Goal: Task Accomplishment & Management: Manage account settings

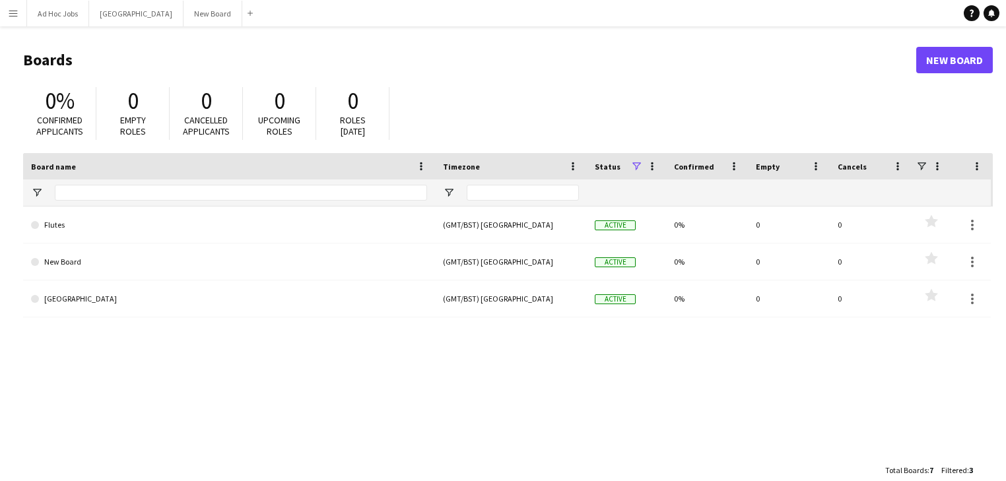
click at [13, 11] on app-icon "Menu" at bounding box center [13, 13] width 11 height 11
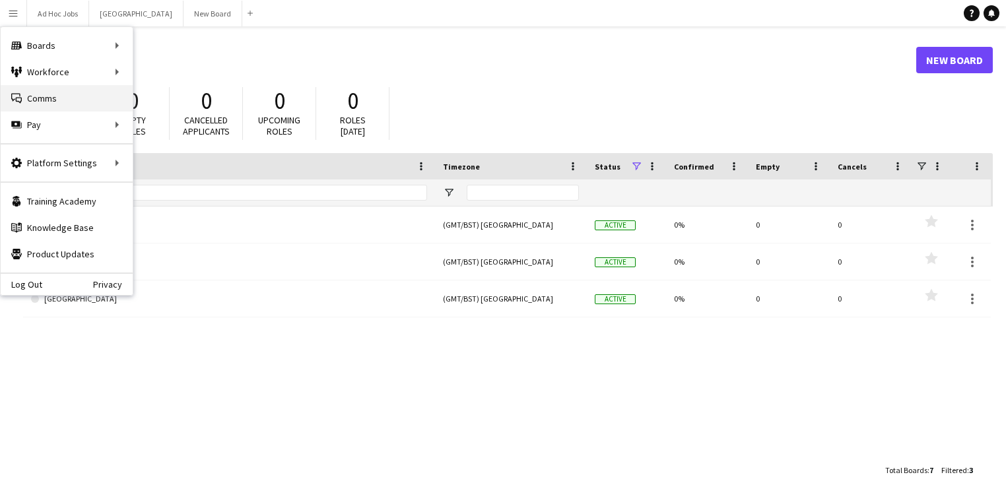
click at [35, 95] on link "Comms Comms" at bounding box center [67, 98] width 132 height 26
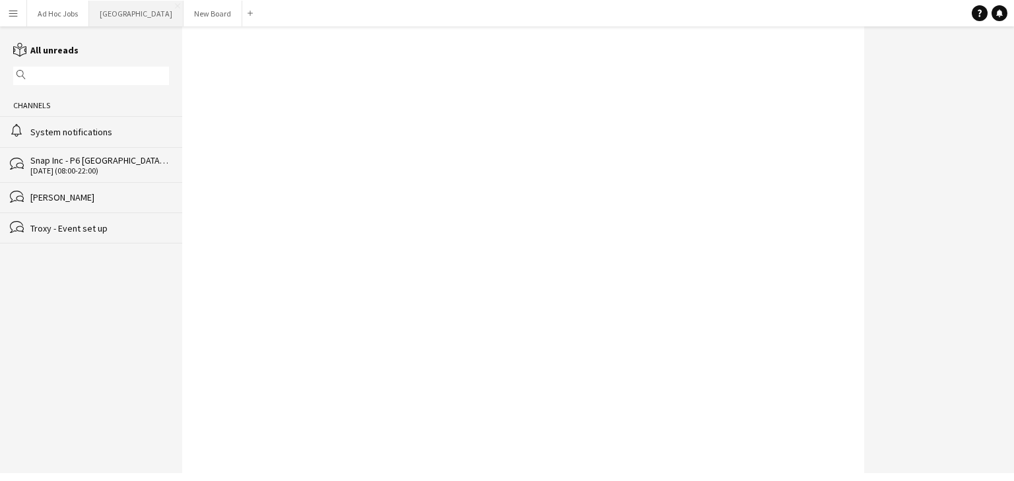
click at [111, 14] on button "Wembley Close" at bounding box center [136, 14] width 94 height 26
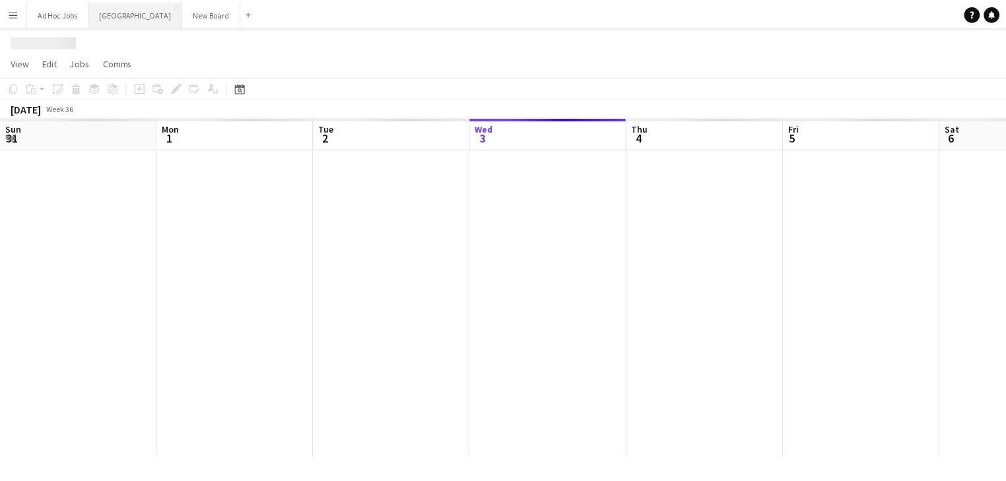
scroll to position [0, 316]
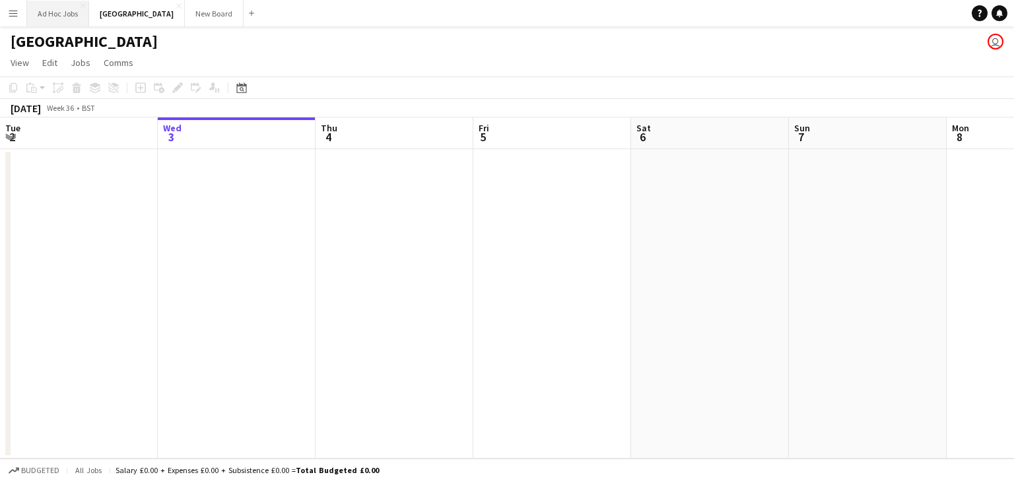
click at [62, 17] on button "Ad Hoc Jobs Close" at bounding box center [58, 14] width 62 height 26
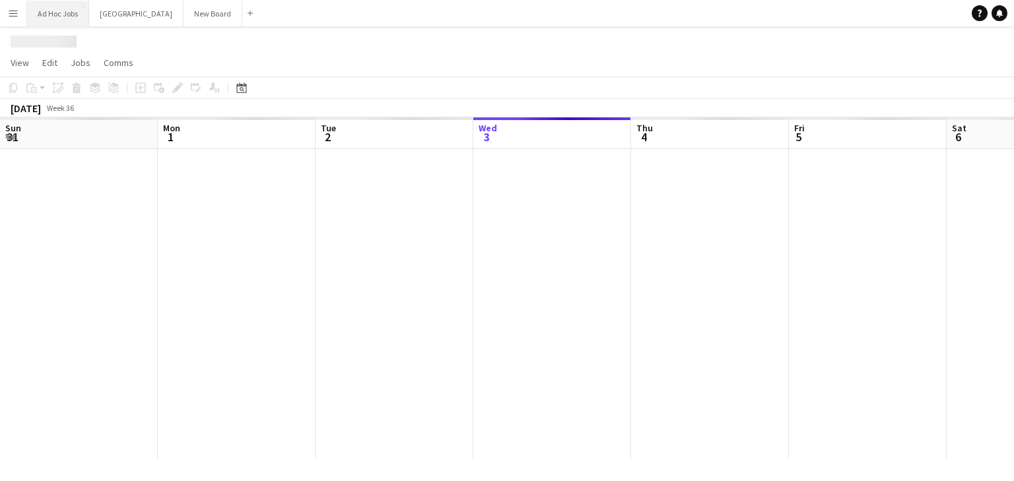
scroll to position [0, 316]
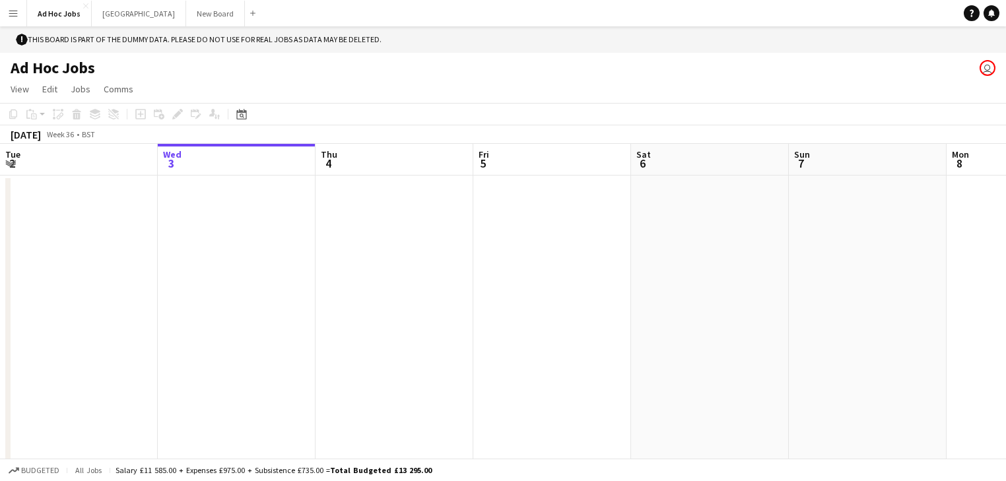
click at [11, 16] on app-icon "Menu" at bounding box center [13, 13] width 11 height 11
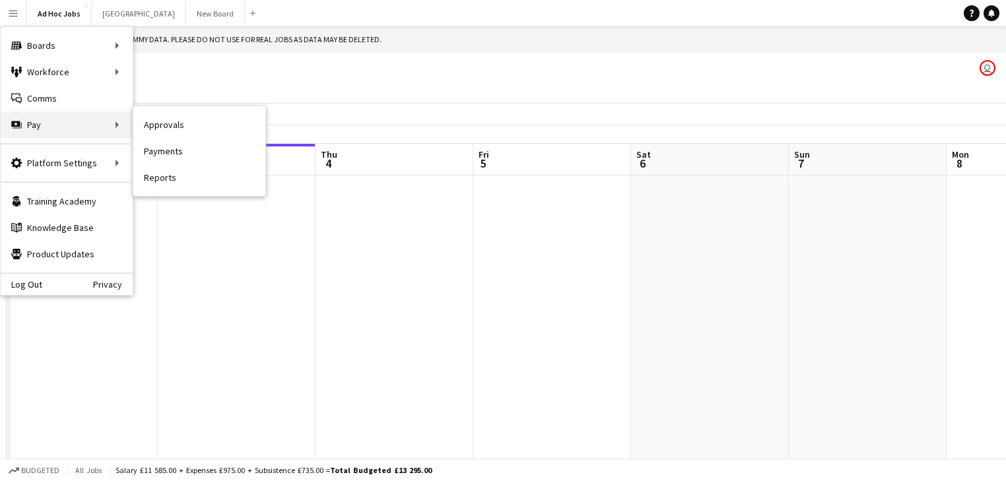
click at [53, 120] on div "Pay Pay" at bounding box center [67, 125] width 132 height 26
click at [108, 124] on div "Pay Pay" at bounding box center [67, 125] width 132 height 26
click at [154, 124] on link "Approvals" at bounding box center [199, 125] width 132 height 26
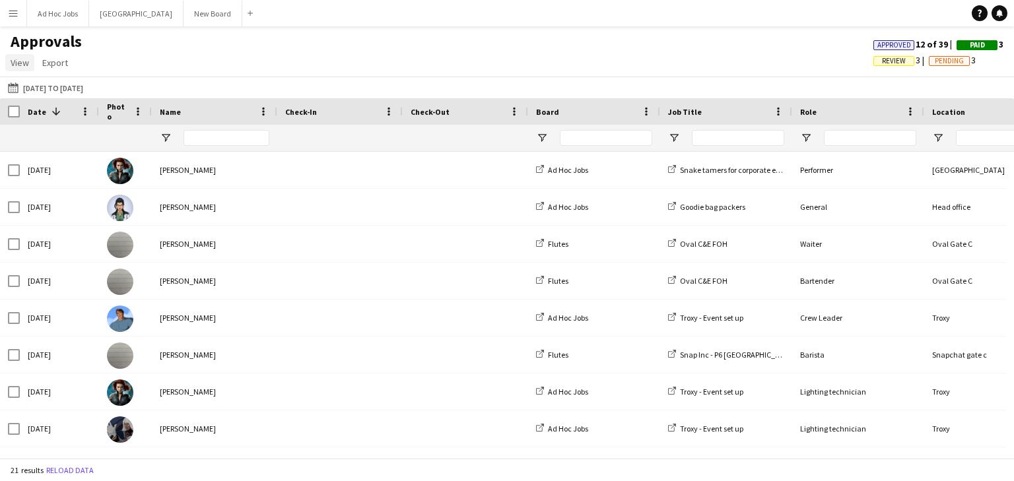
click at [26, 63] on span "View" at bounding box center [20, 63] width 18 height 12
click at [32, 90] on span "Customise view" at bounding box center [48, 91] width 63 height 12
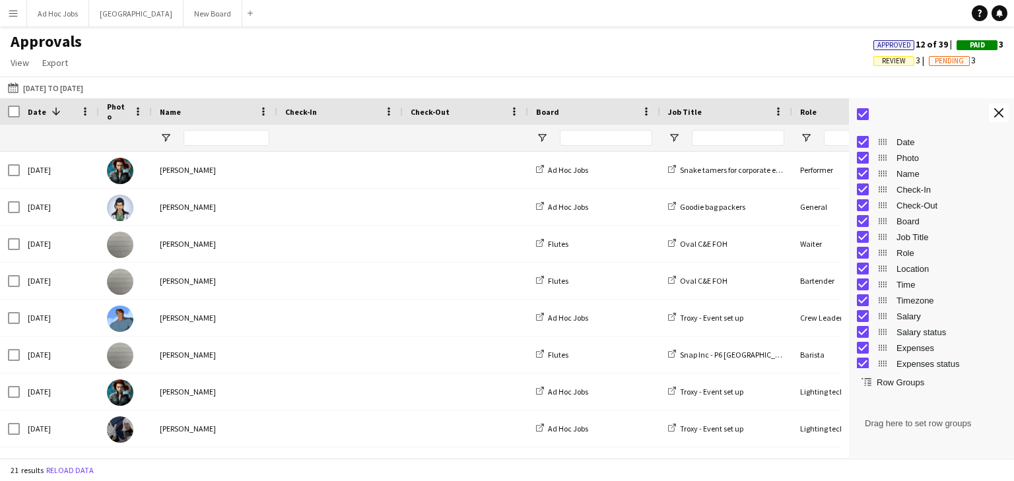
click at [383, 75] on div "Approvals View Customise view Customise filters Reset Filters Reset View Reset …" at bounding box center [507, 54] width 1014 height 45
click at [13, 15] on app-icon "Menu" at bounding box center [13, 13] width 11 height 11
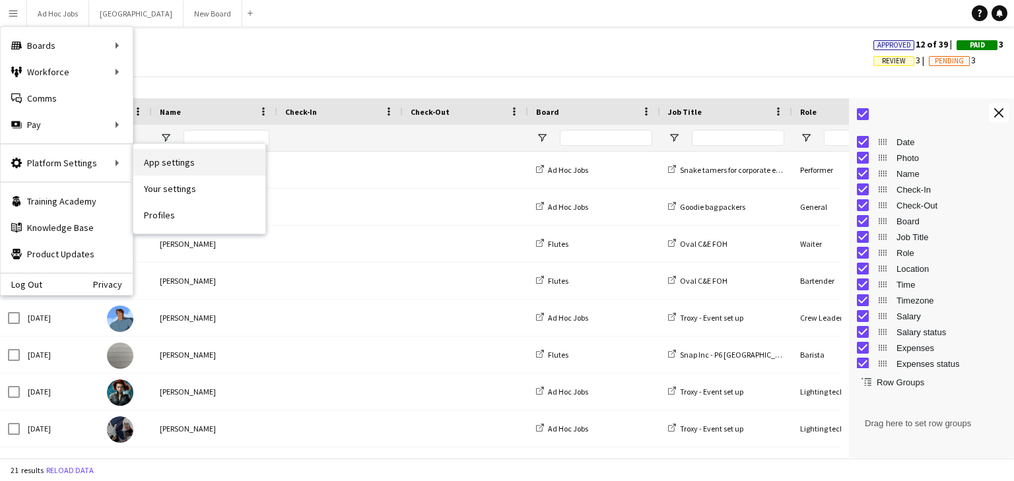
click at [203, 166] on link "App settings" at bounding box center [199, 162] width 132 height 26
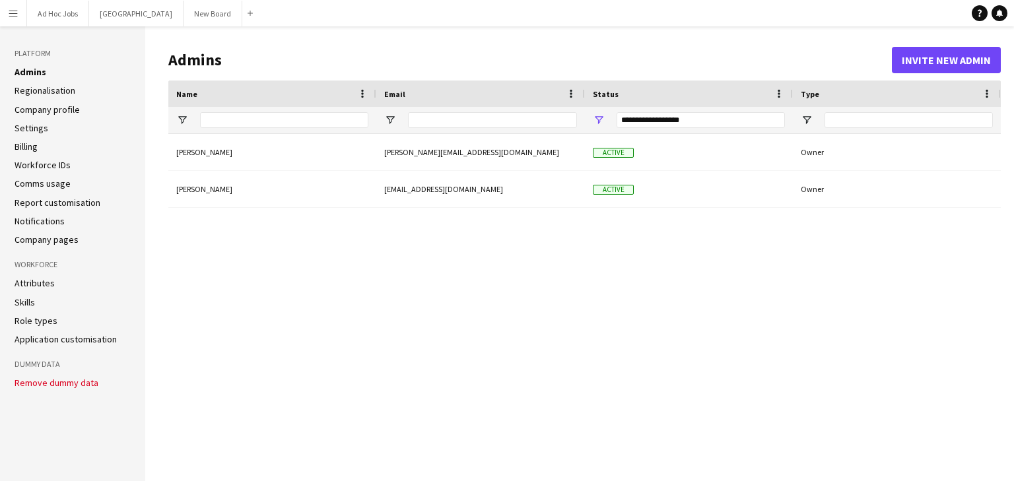
click at [50, 166] on link "Workforce IDs" at bounding box center [43, 165] width 56 height 12
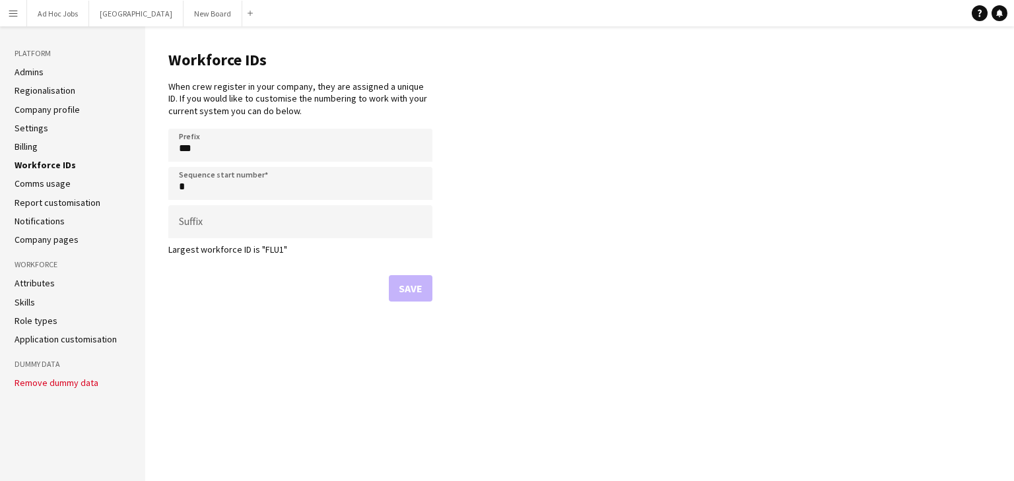
click at [50, 186] on link "Comms usage" at bounding box center [43, 184] width 56 height 12
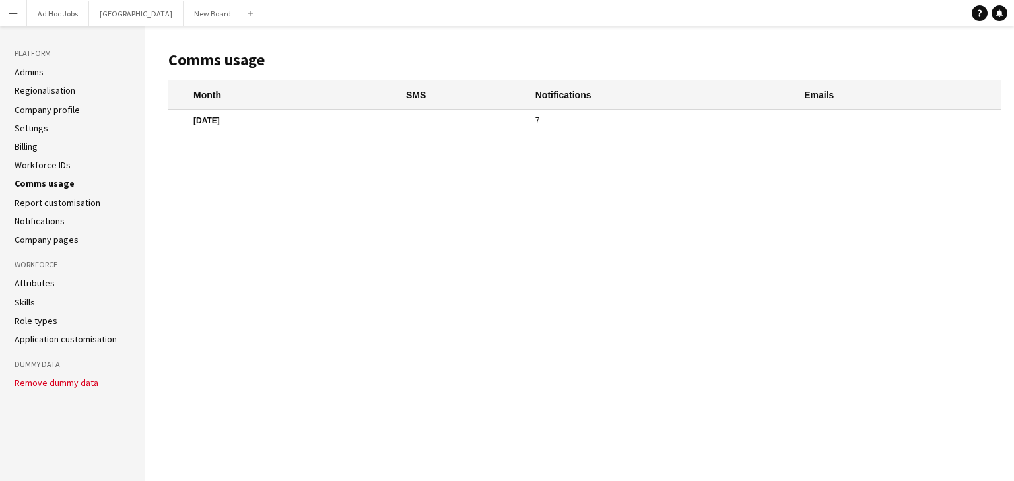
click at [28, 141] on link "Billing" at bounding box center [26, 147] width 23 height 12
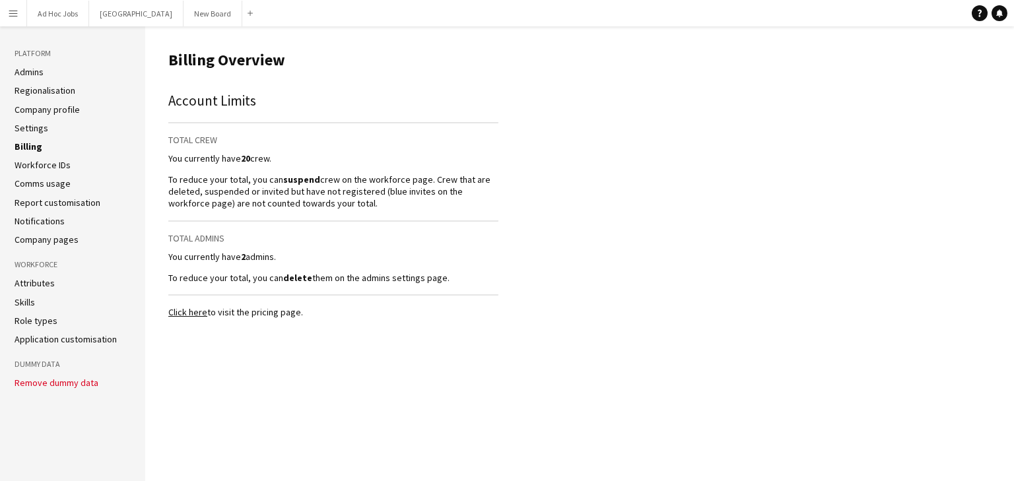
click at [18, 11] on button "Menu" at bounding box center [13, 13] width 26 height 26
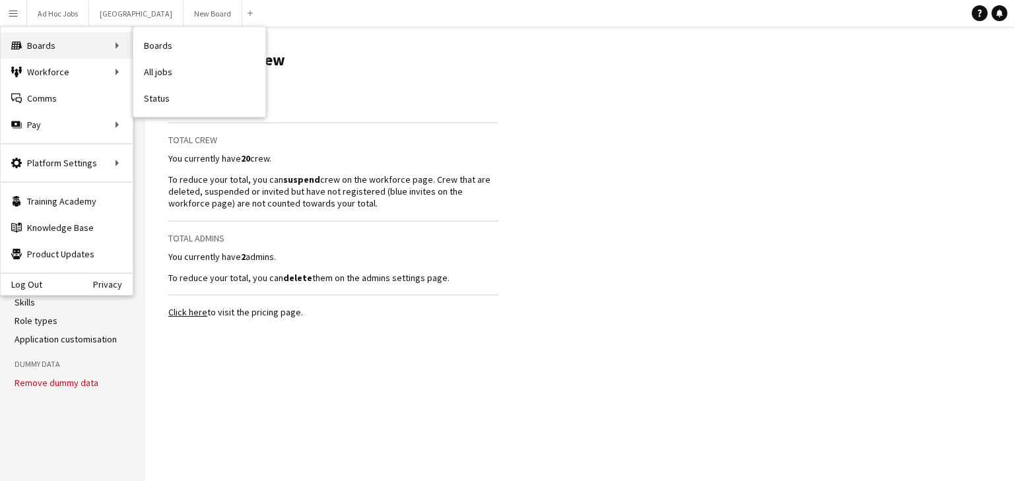
click at [28, 47] on div "Boards Boards" at bounding box center [67, 45] width 132 height 26
click at [158, 74] on link "All jobs" at bounding box center [199, 72] width 132 height 26
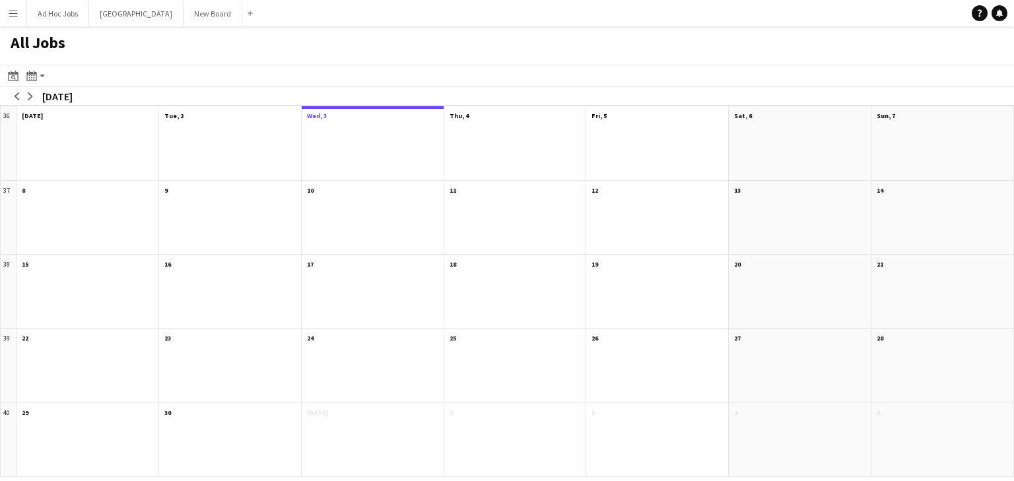
click at [364, 158] on div at bounding box center [373, 151] width 142 height 57
click at [11, 75] on icon "Date picker" at bounding box center [13, 76] width 11 height 11
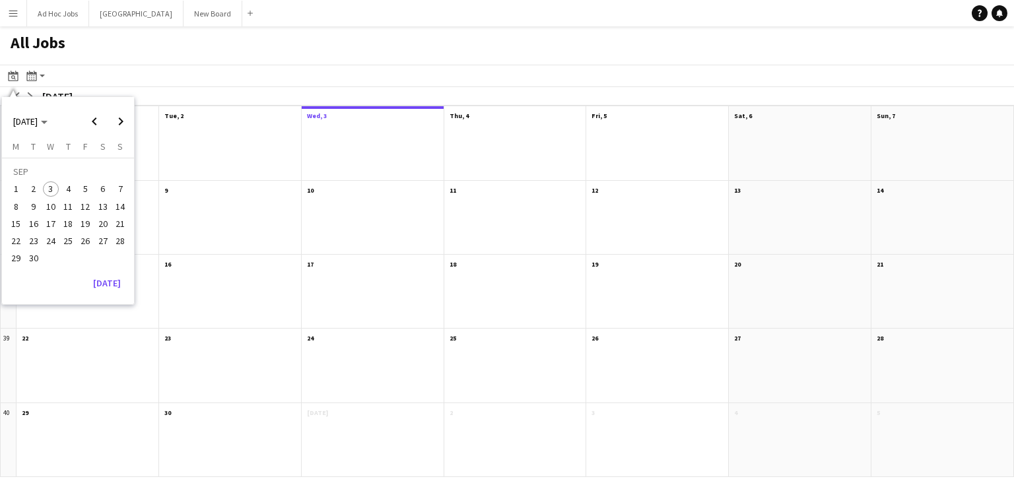
click at [189, 82] on app-toolbar "Date picker [DATE] [DATE] [DATE] M [DATE] T [DATE] W [DATE] T [DATE] F [DATE] S…" at bounding box center [507, 76] width 1014 height 22
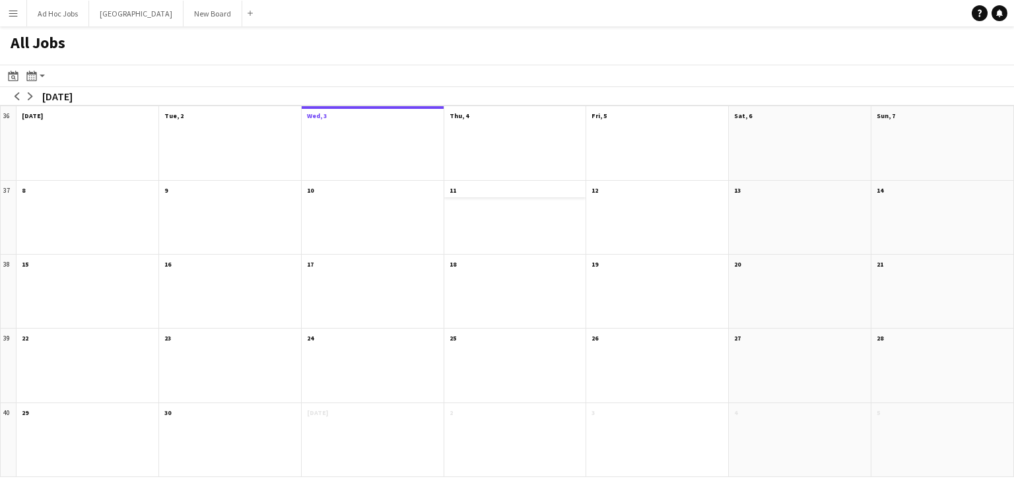
click at [537, 194] on app-all-jobs-month-view-date-header "11" at bounding box center [515, 189] width 142 height 17
click at [559, 190] on app-all-jobs-month-view-date-header "11" at bounding box center [515, 189] width 142 height 17
click at [40, 79] on app-action-btn "Month view / Day view" at bounding box center [36, 76] width 24 height 16
click at [217, 77] on app-toolbar "Date picker [DATE] [DATE] [DATE] M [DATE] T [DATE] W [DATE] T [DATE] F [DATE] S…" at bounding box center [507, 76] width 1014 height 22
click at [77, 261] on app-all-jobs-month-view-date-header "15" at bounding box center [88, 263] width 142 height 17
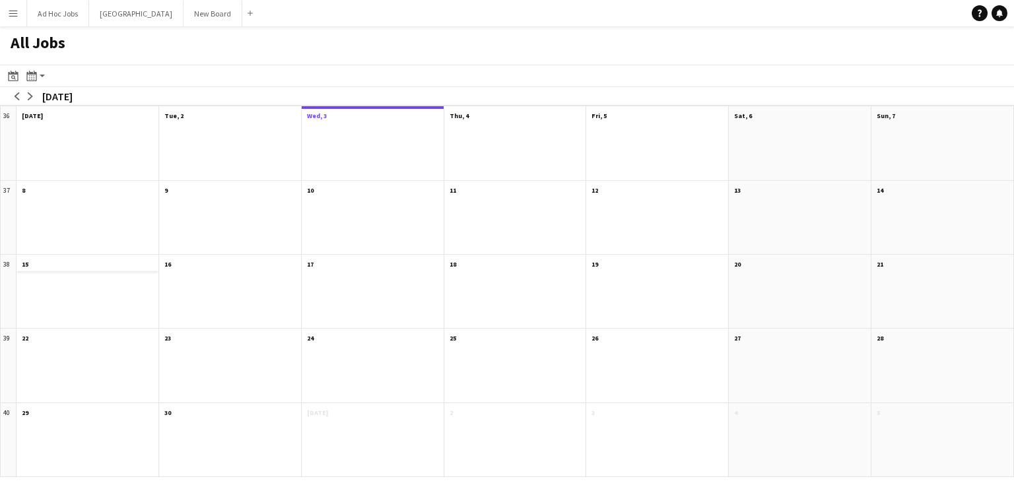
click at [24, 261] on span "15" at bounding box center [25, 264] width 7 height 9
click at [65, 263] on app-all-jobs-month-view-date-header "15" at bounding box center [88, 263] width 142 height 17
click at [215, 224] on div at bounding box center [230, 225] width 142 height 57
click at [120, 8] on button "Wembley Close" at bounding box center [136, 14] width 94 height 26
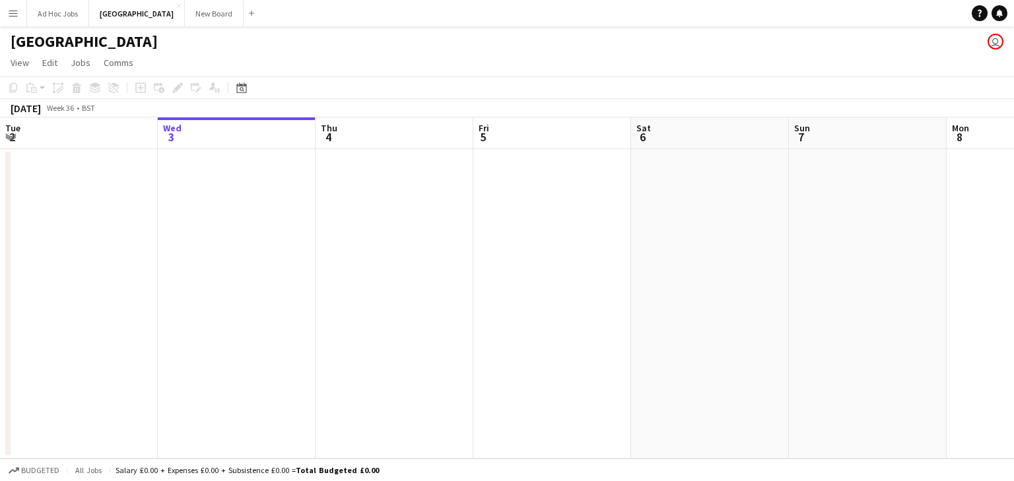
click at [261, 197] on app-date-cell at bounding box center [237, 304] width 158 height 310
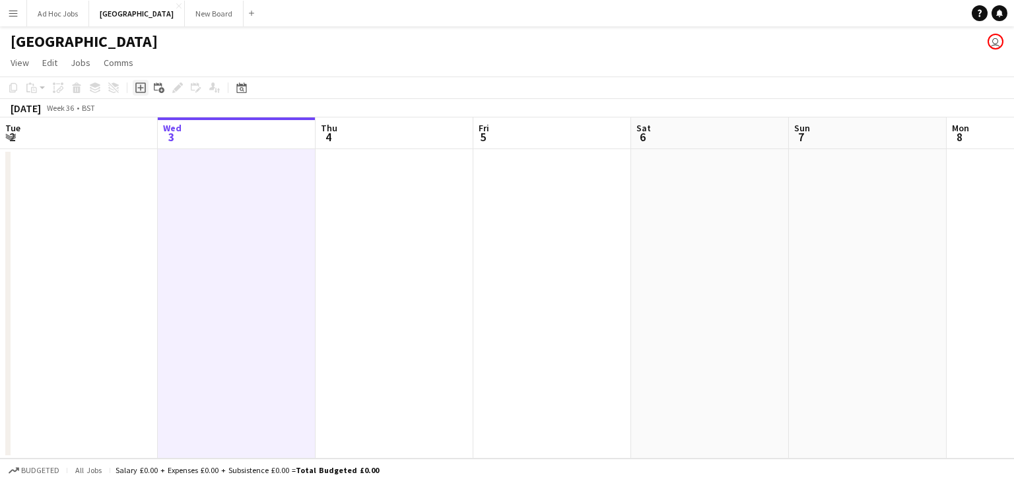
click at [145, 88] on icon at bounding box center [140, 88] width 11 height 11
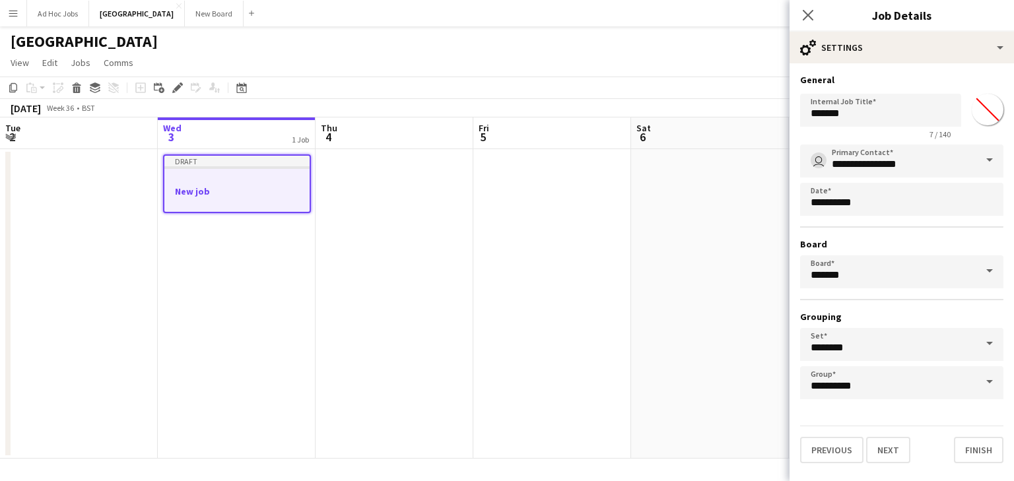
click at [228, 196] on h3 "New job" at bounding box center [236, 192] width 145 height 12
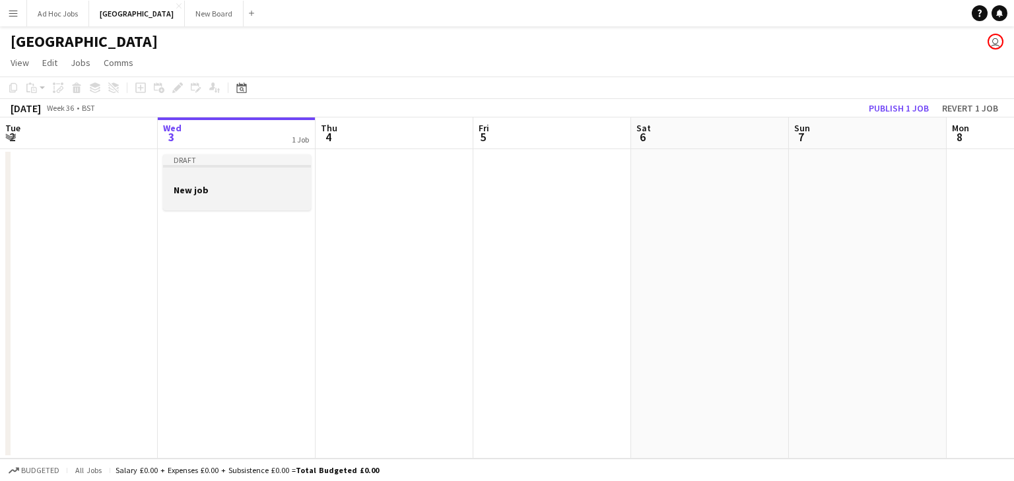
click at [219, 184] on h3 "New job" at bounding box center [237, 190] width 148 height 12
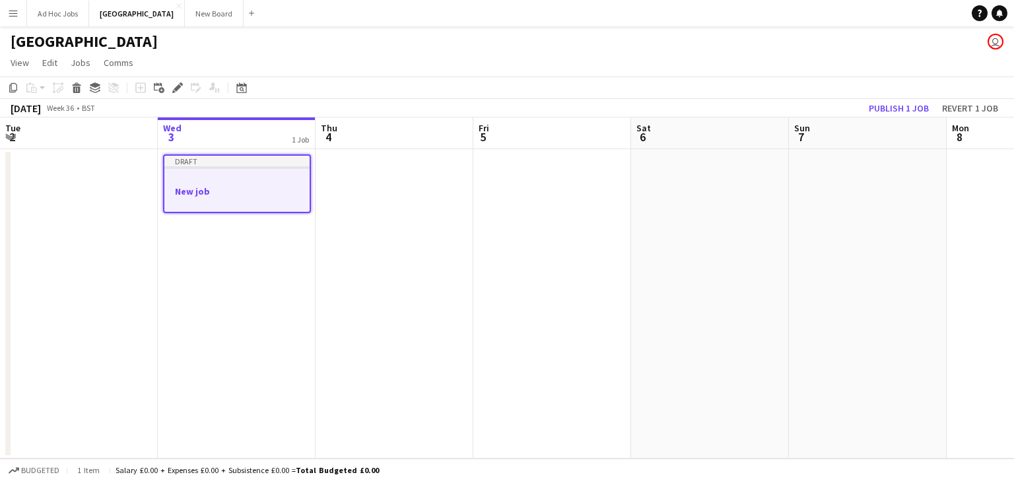
click at [195, 158] on div "Draft" at bounding box center [236, 161] width 145 height 11
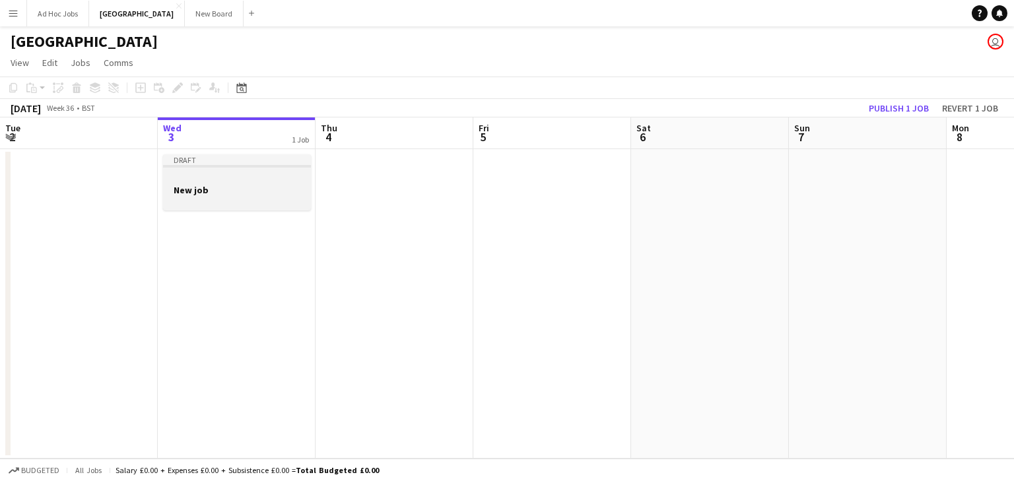
click at [195, 158] on div "Draft" at bounding box center [237, 159] width 148 height 11
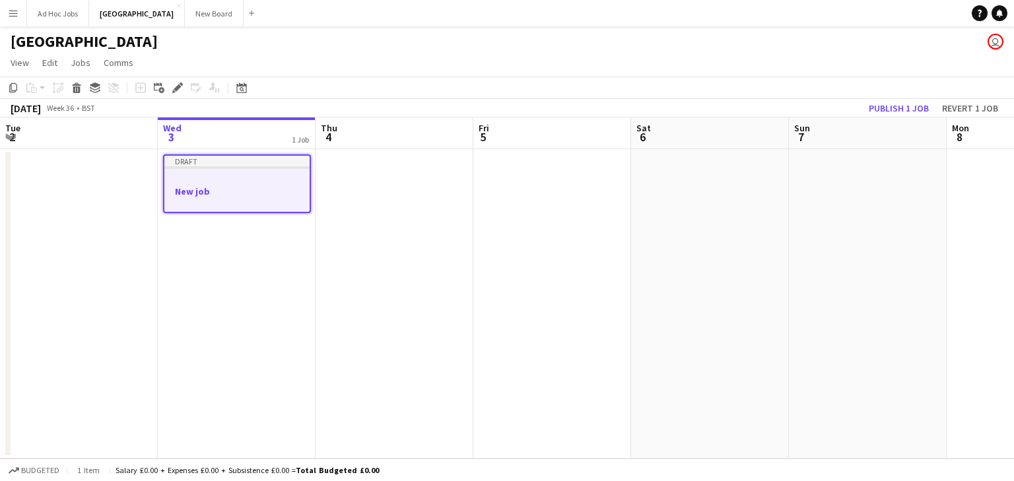
click at [141, 82] on div "Add job Add linked Job Edit Edit linked Job Applicants" at bounding box center [171, 88] width 101 height 16
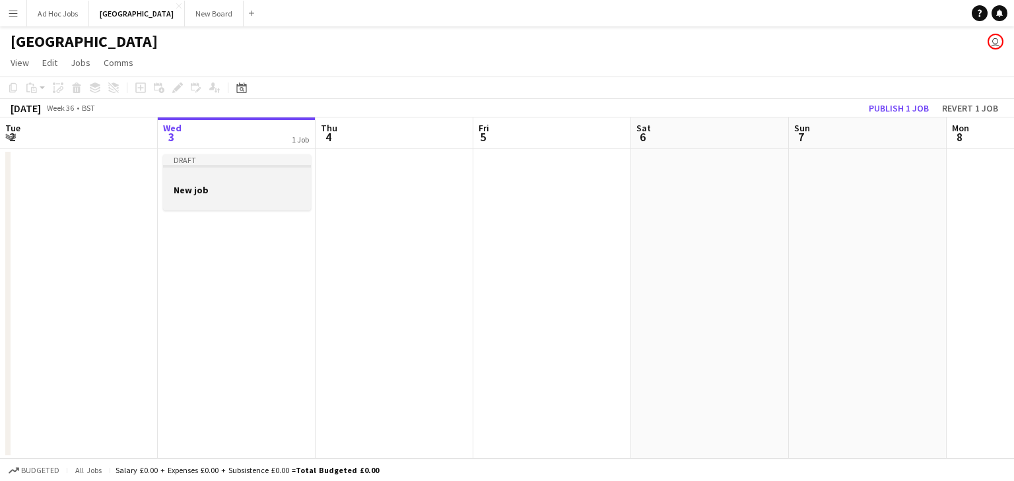
click at [207, 172] on app-job-card "Draft New job" at bounding box center [237, 182] width 148 height 56
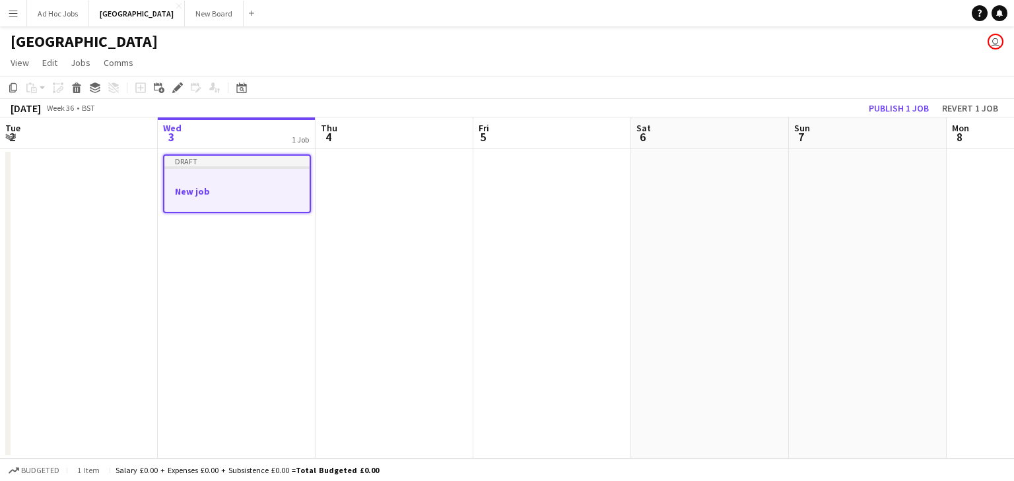
click at [247, 162] on div "Draft" at bounding box center [236, 161] width 145 height 11
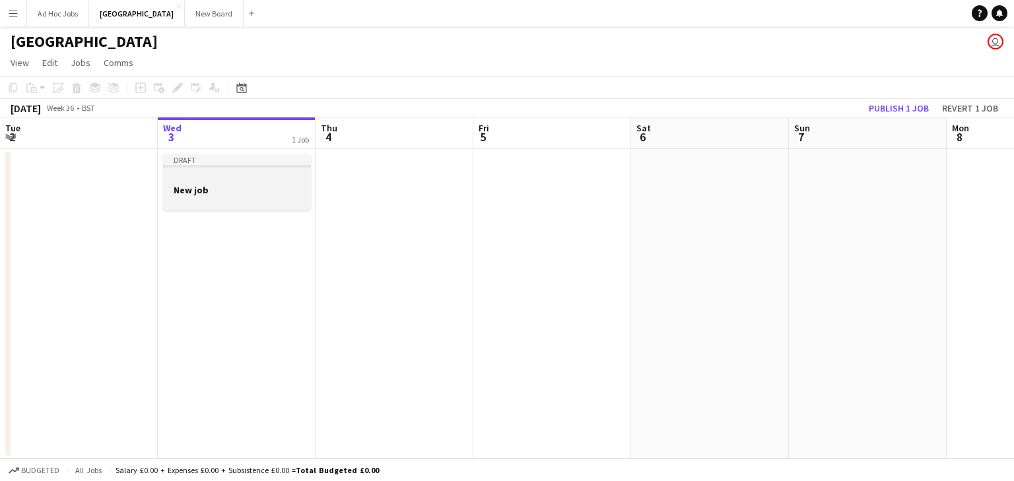
click at [248, 162] on div "Draft" at bounding box center [237, 159] width 148 height 11
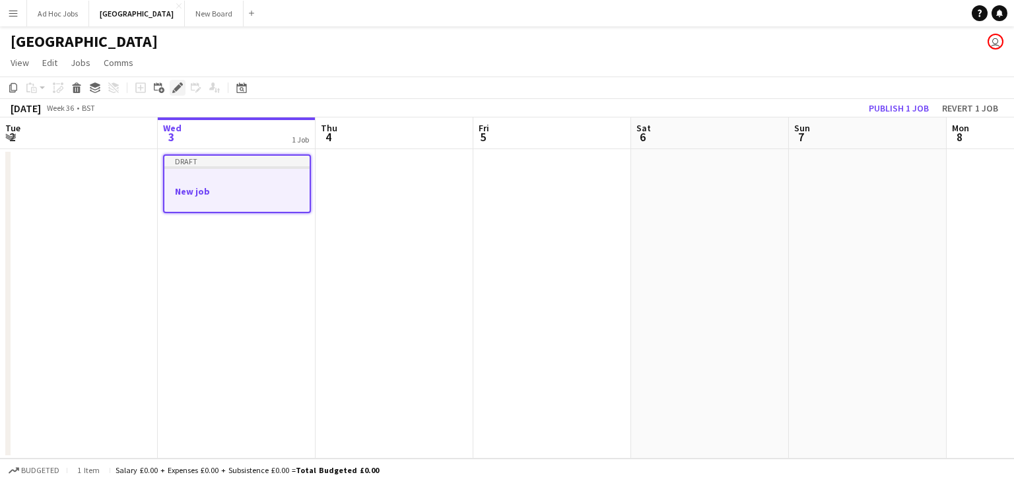
click at [180, 90] on icon "Edit" at bounding box center [177, 88] width 11 height 11
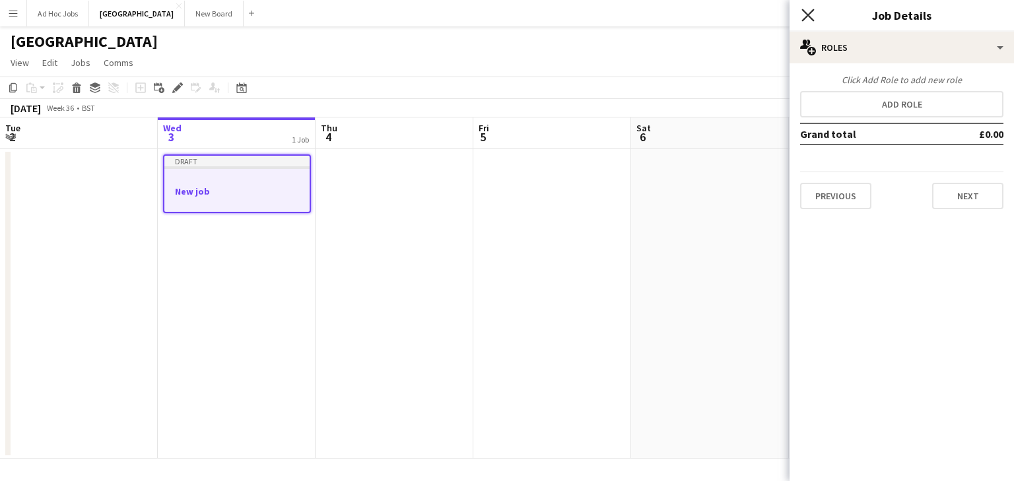
click at [809, 15] on icon "Close pop-in" at bounding box center [807, 15] width 13 height 13
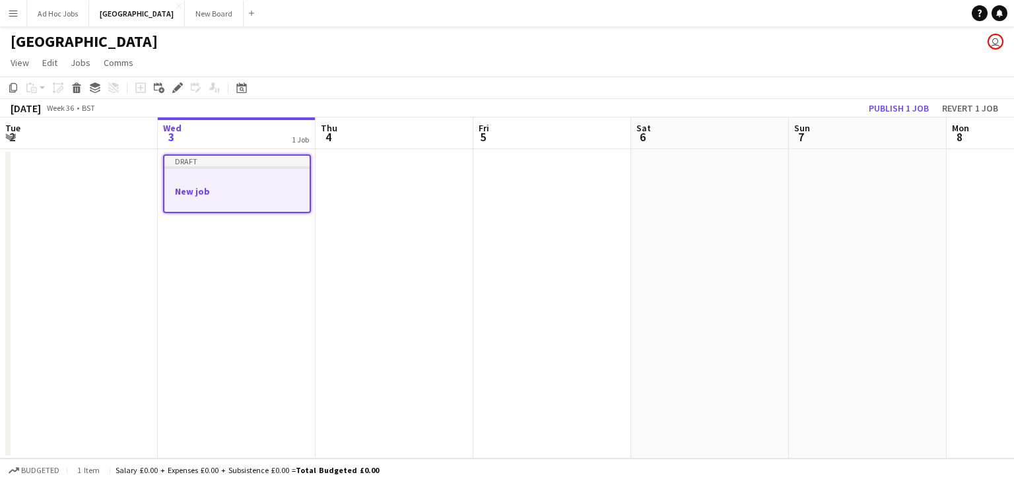
click at [287, 161] on div "Draft" at bounding box center [236, 161] width 145 height 11
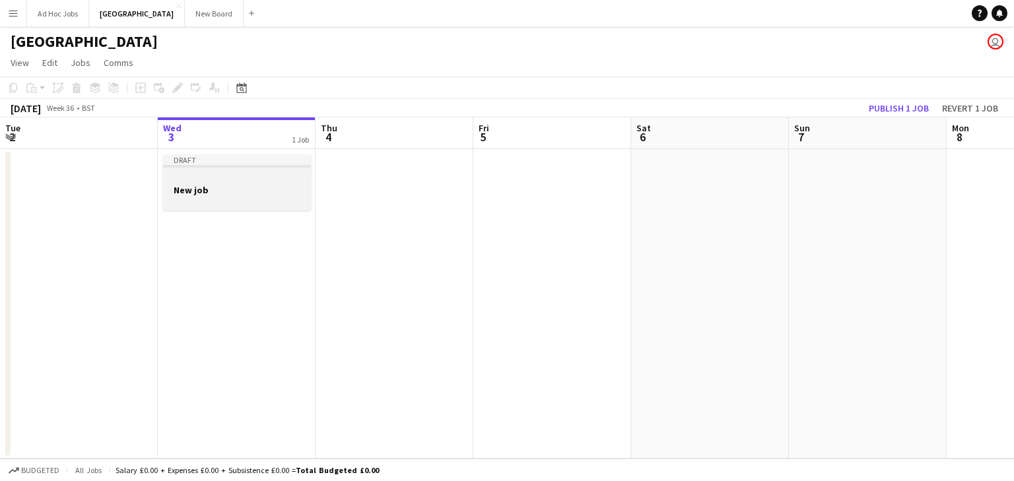
click at [283, 181] on div at bounding box center [237, 178] width 148 height 10
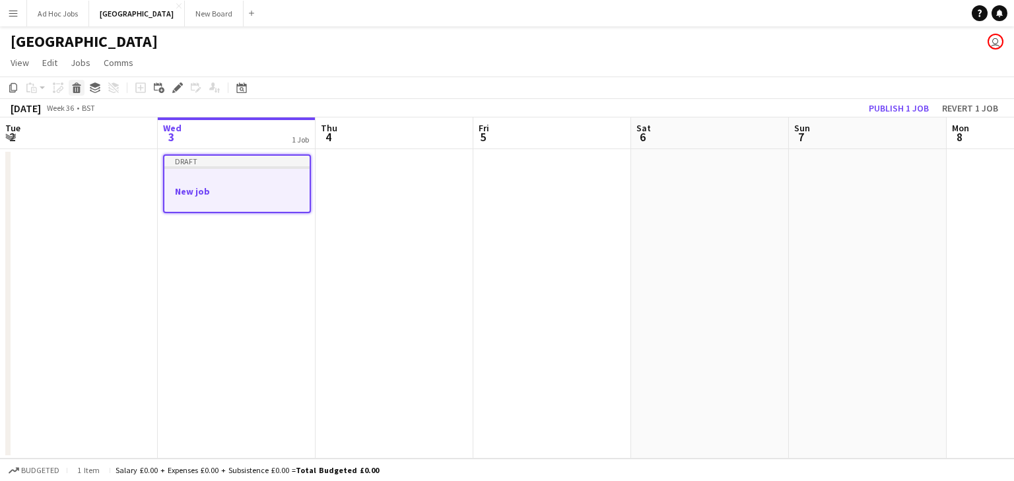
click at [73, 90] on icon "Delete" at bounding box center [76, 88] width 11 height 11
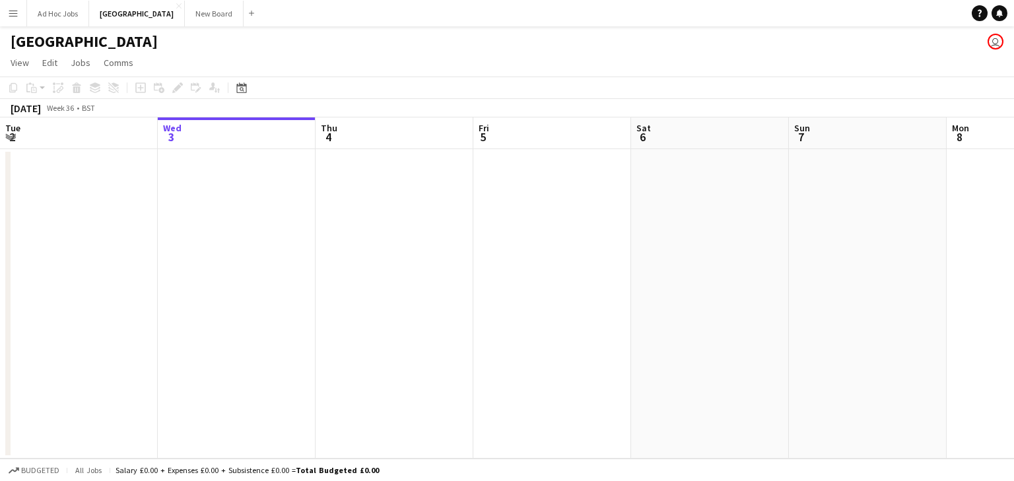
click at [379, 176] on app-date-cell at bounding box center [395, 304] width 158 height 310
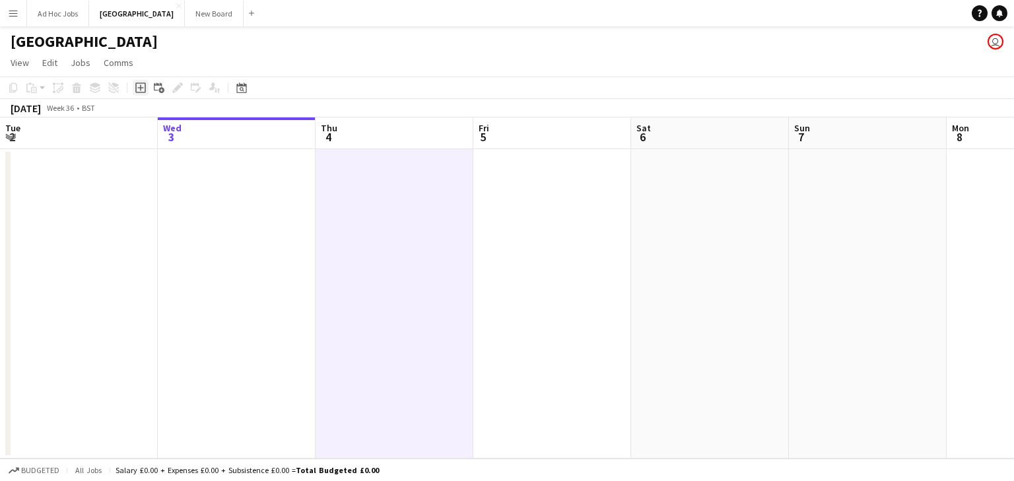
click at [142, 91] on icon "Add job" at bounding box center [140, 88] width 11 height 11
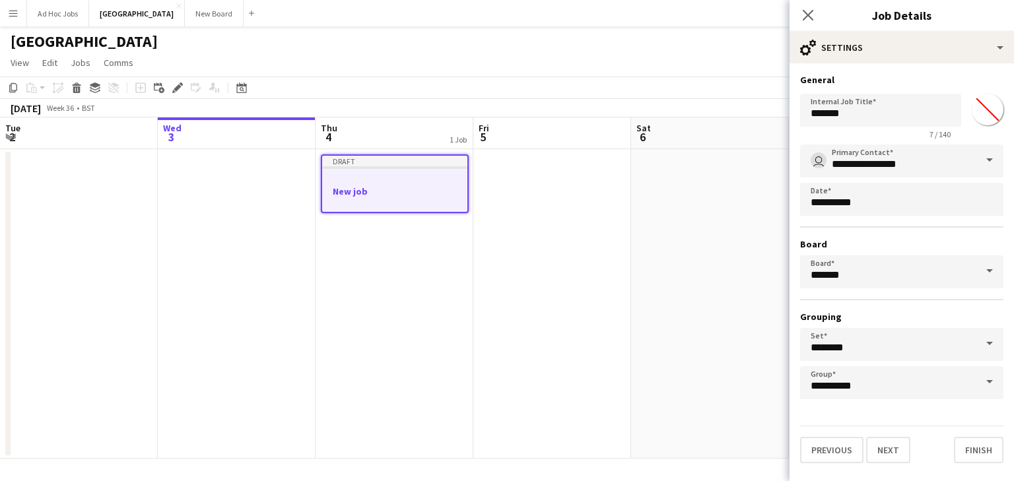
click at [986, 107] on input "*******" at bounding box center [988, 110] width 48 height 48
click at [967, 81] on h3 "General" at bounding box center [901, 80] width 203 height 12
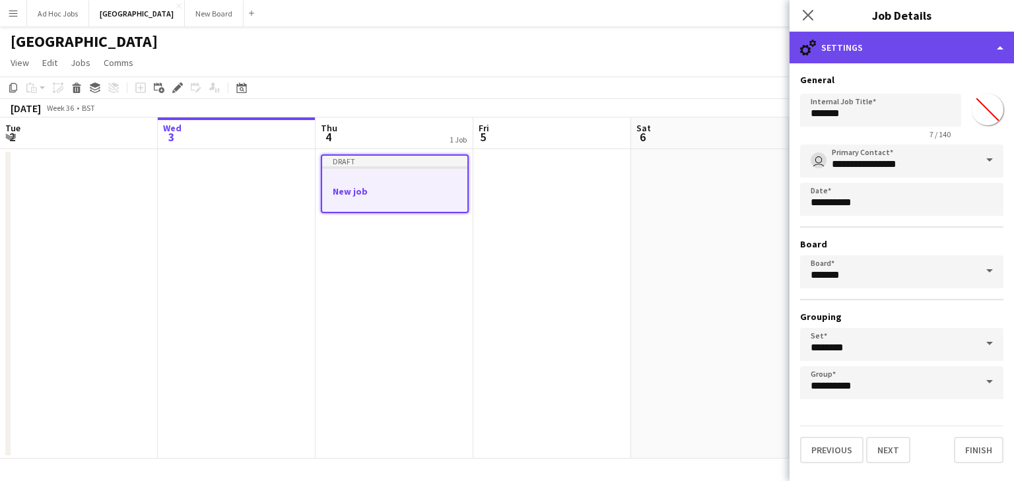
click at [996, 48] on div "cog-double-3 Settings" at bounding box center [902, 48] width 224 height 32
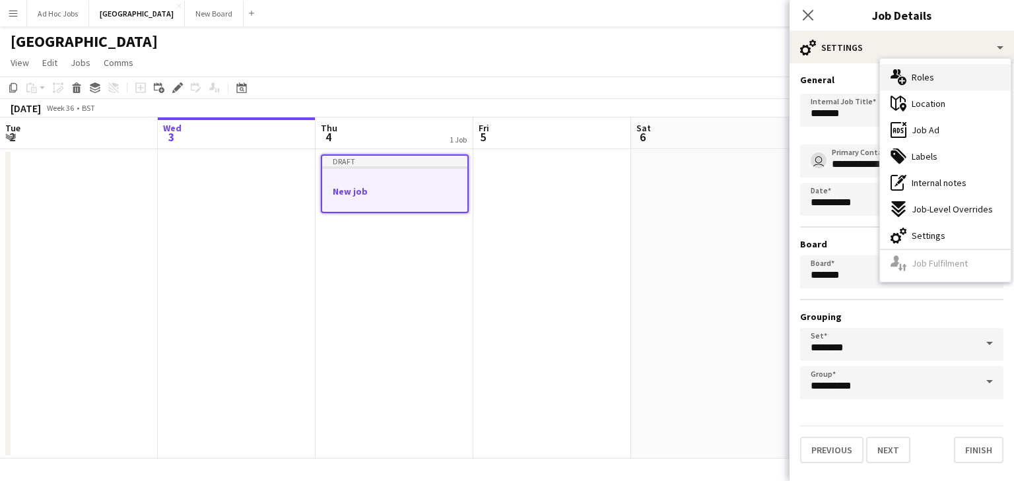
click at [937, 80] on div "multiple-users-add Roles" at bounding box center [945, 77] width 131 height 26
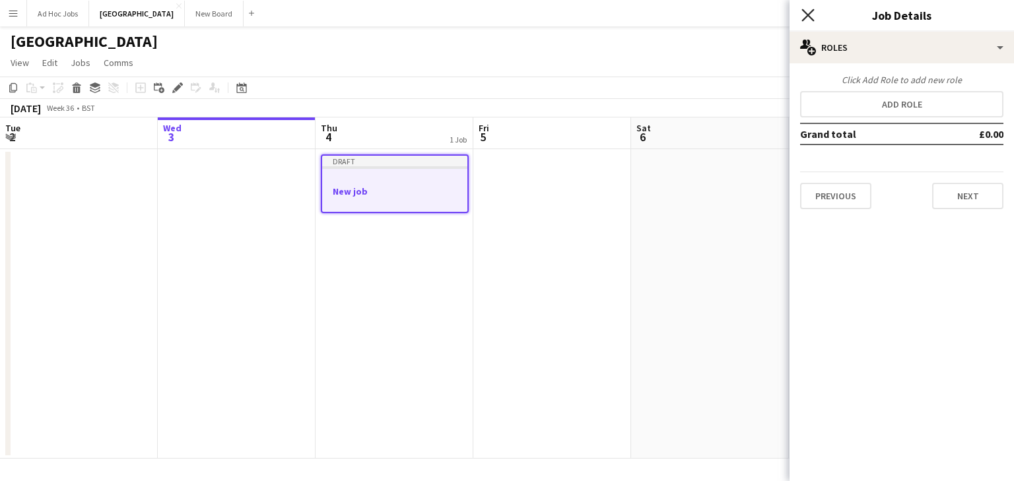
click at [807, 11] on icon "Close pop-in" at bounding box center [807, 15] width 13 height 13
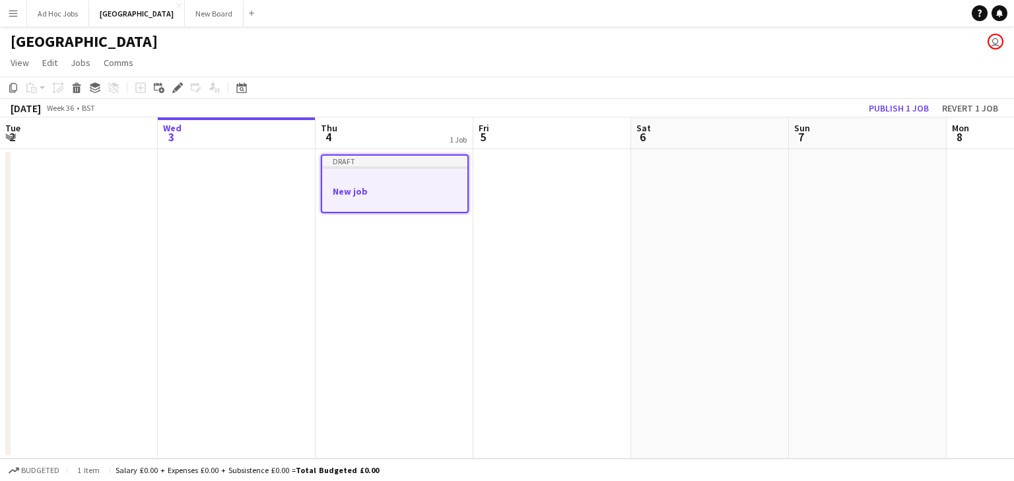
click at [502, 230] on app-date-cell at bounding box center [552, 304] width 158 height 310
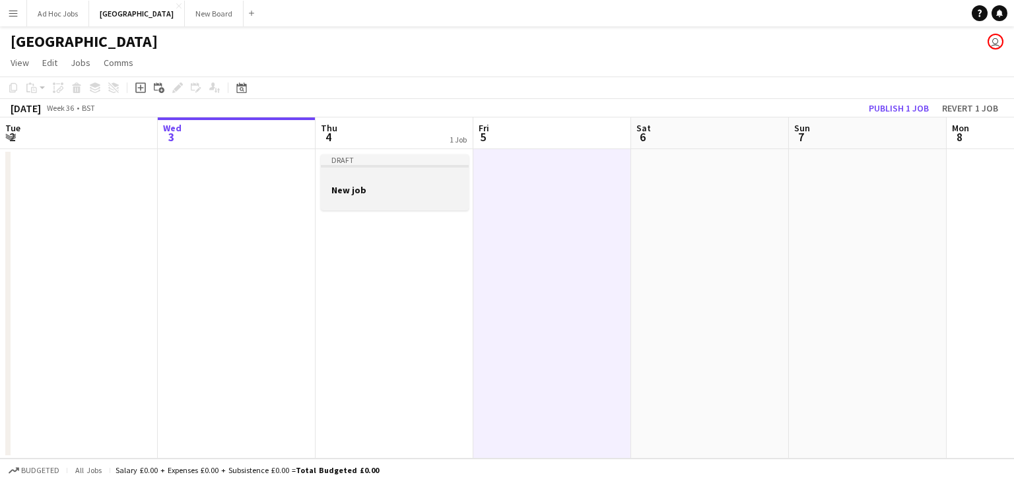
click at [436, 164] on div "Draft" at bounding box center [395, 159] width 148 height 11
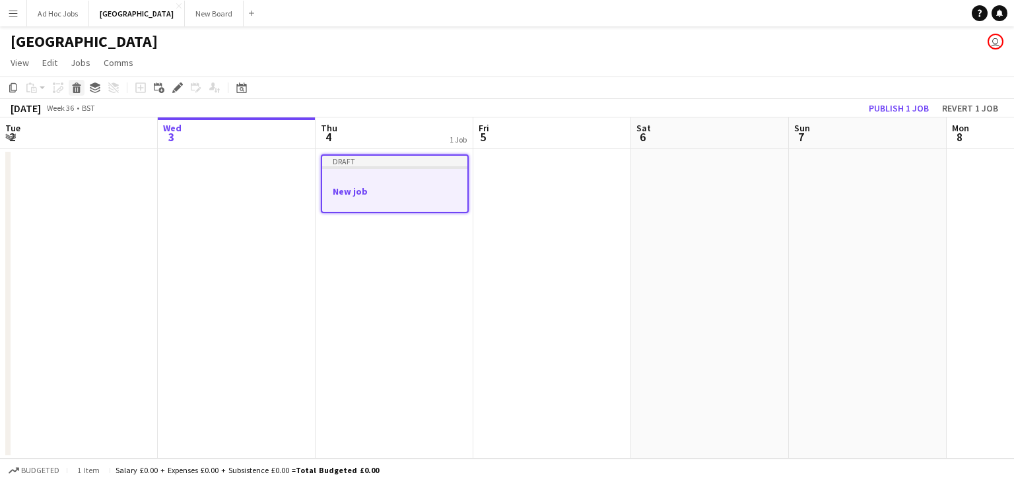
click at [74, 90] on icon at bounding box center [76, 89] width 7 height 7
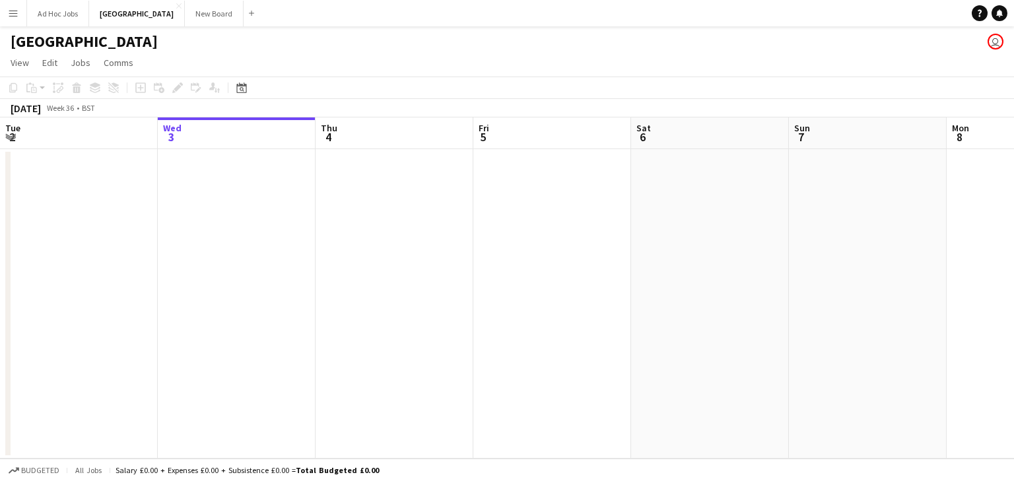
click at [604, 257] on app-date-cell at bounding box center [552, 304] width 158 height 310
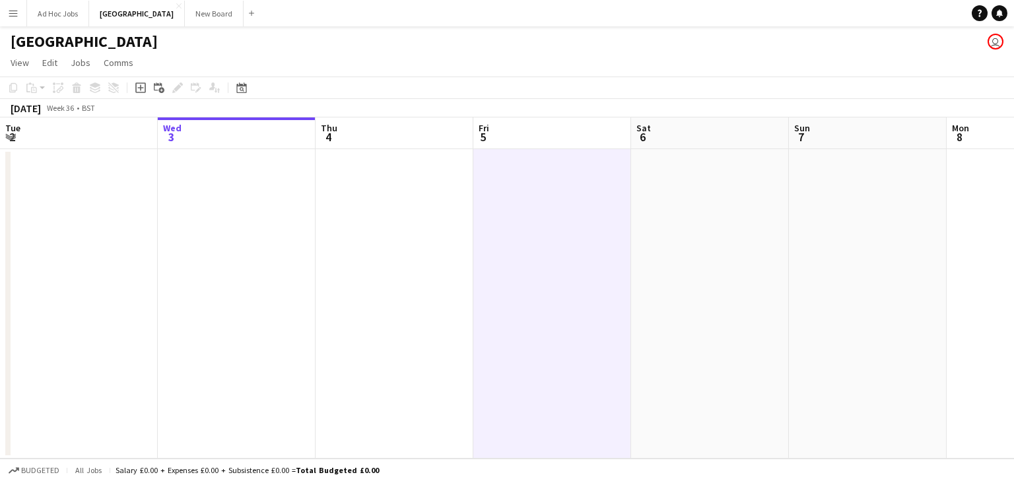
click at [591, 143] on app-board-header-date "Fri 5" at bounding box center [552, 134] width 158 height 32
click at [591, 219] on app-date-cell at bounding box center [552, 304] width 158 height 310
